Goal: Communication & Community: Answer question/provide support

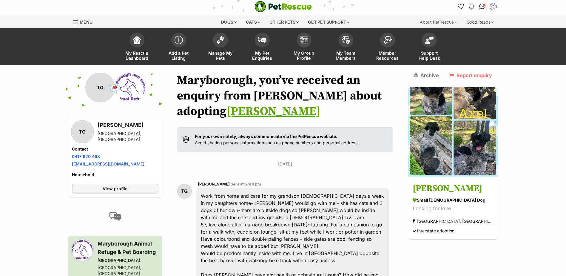
scroll to position [22, 0]
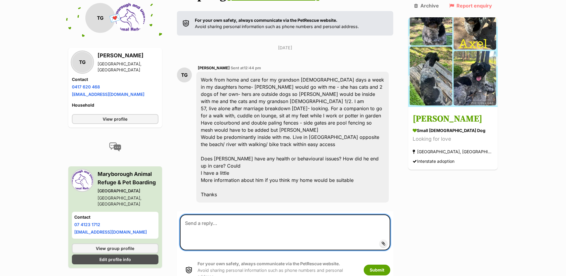
click at [258, 214] on textarea at bounding box center [285, 232] width 211 height 36
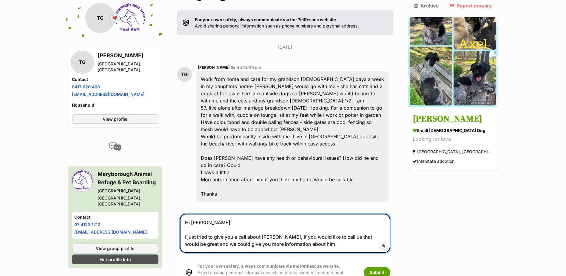
click at [303, 216] on textarea "Hi [PERSON_NAME], I just tried to give you a call about [PERSON_NAME], if you w…" at bounding box center [285, 233] width 211 height 39
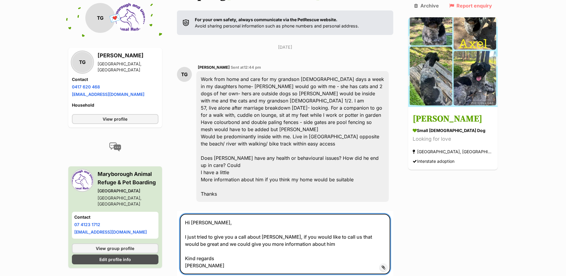
type textarea "Hi [PERSON_NAME], I just tried to give you a call about [PERSON_NAME], if you w…"
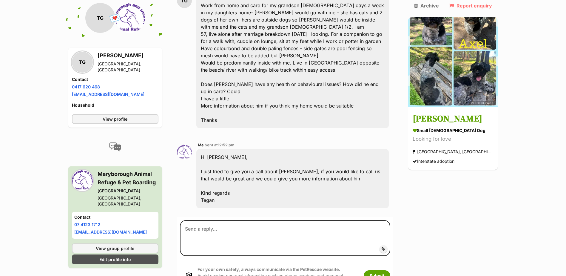
scroll to position [200, 0]
